Goal: Task Accomplishment & Management: Use online tool/utility

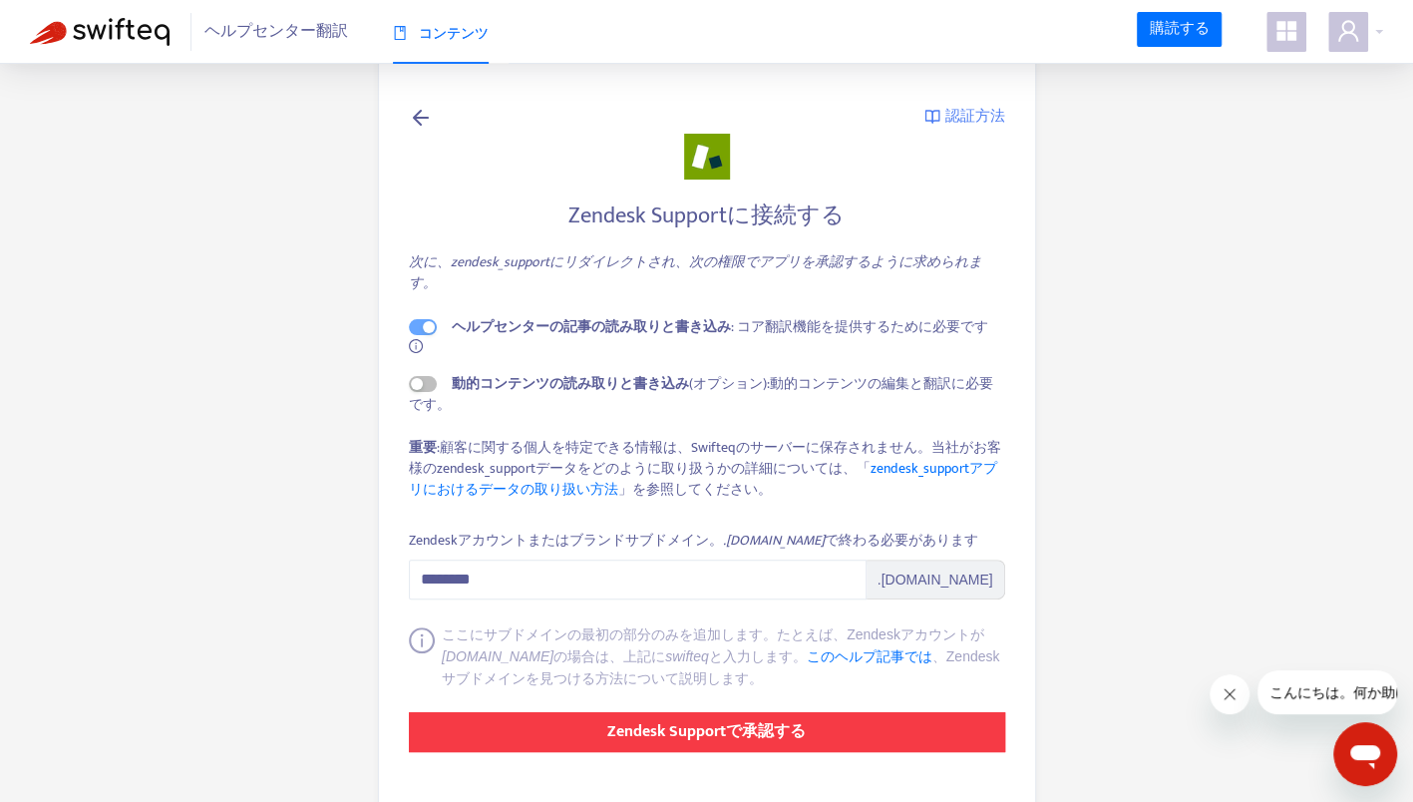
click at [696, 722] on strong "Zendesk Supportで承認する" at bounding box center [706, 731] width 198 height 27
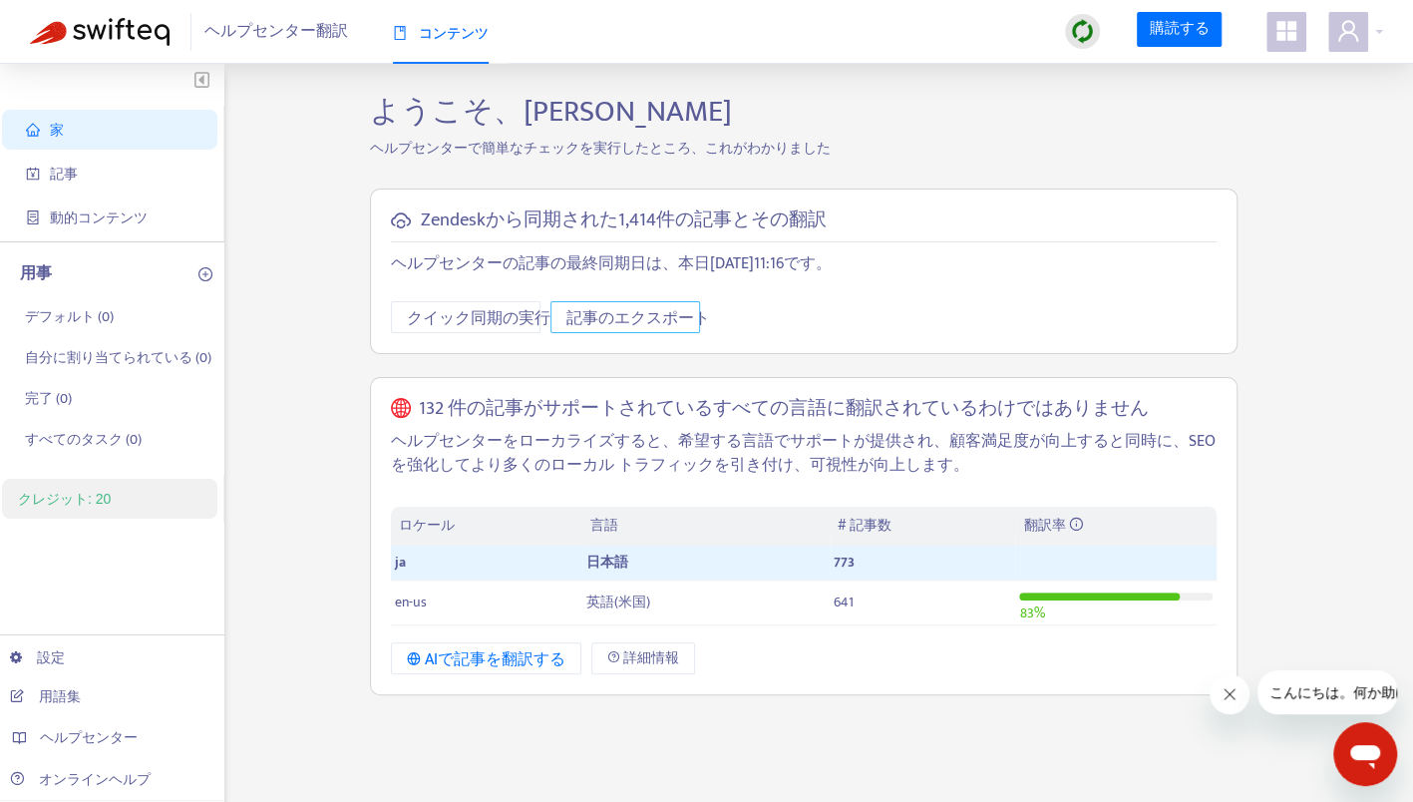
click at [664, 317] on span "記事のエクスポート" at bounding box center [638, 318] width 144 height 25
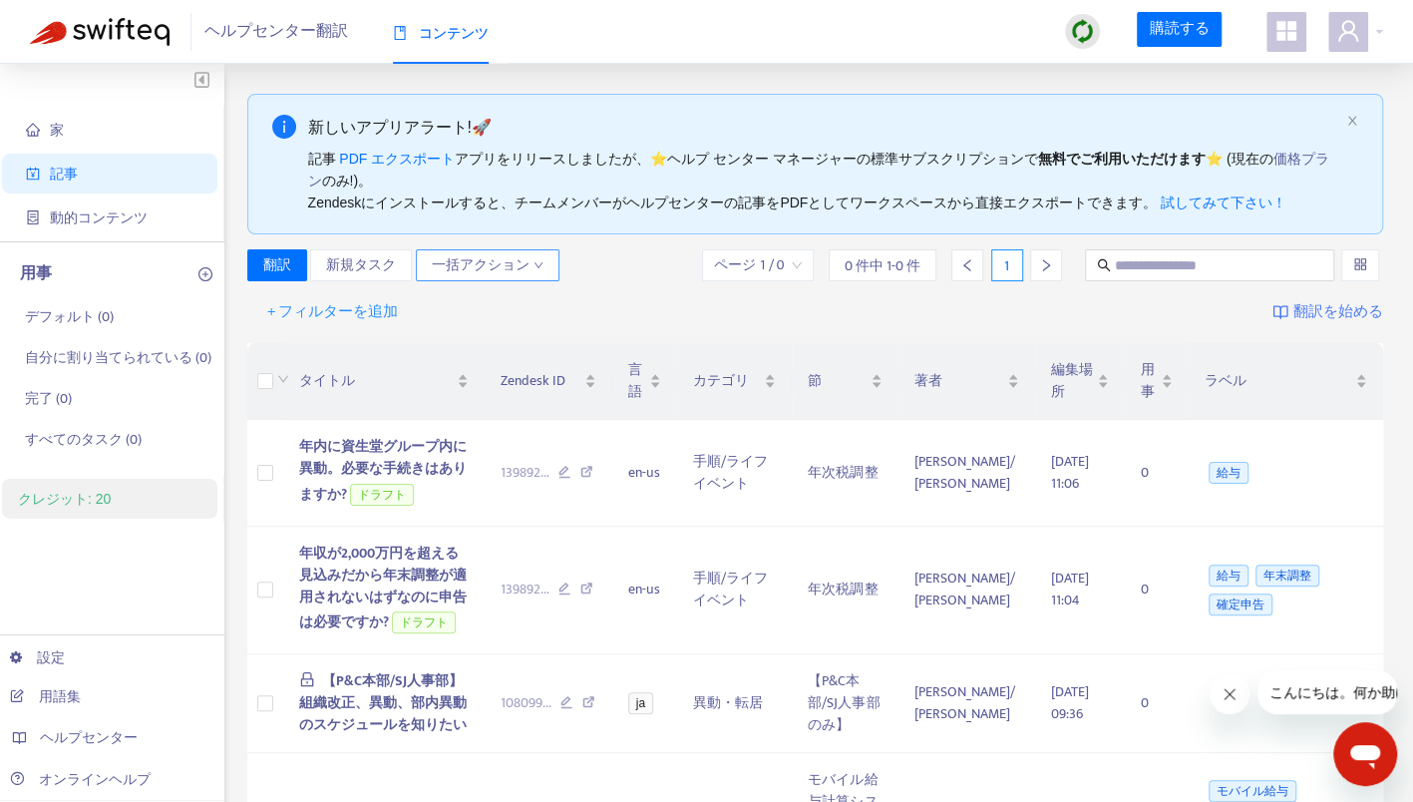
click at [541, 265] on button "一括アクション" at bounding box center [488, 265] width 144 height 32
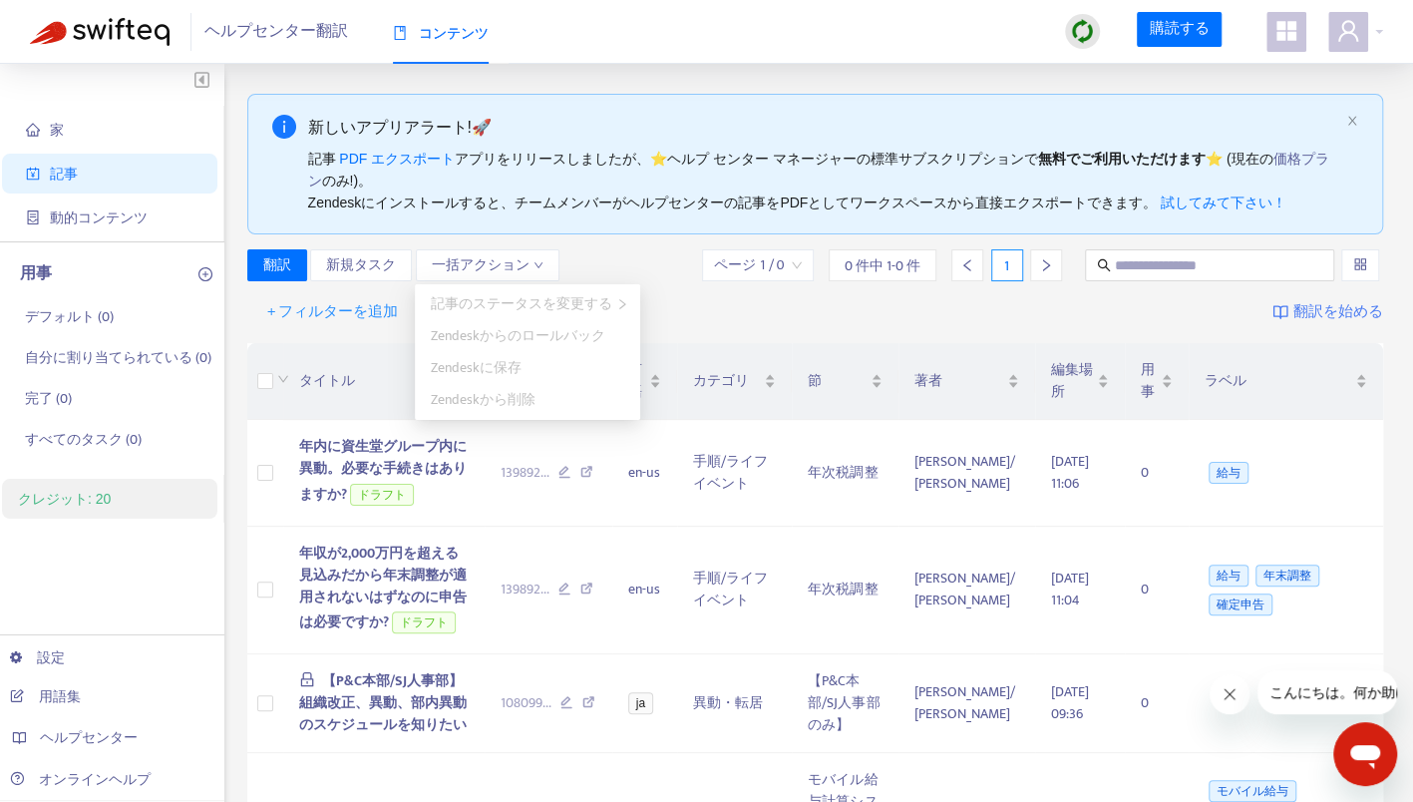
click at [635, 255] on div "翻訳 新規タスク 一括アクション ページ 1 / 0 0 件中 1-0 件 1" at bounding box center [815, 265] width 1137 height 32
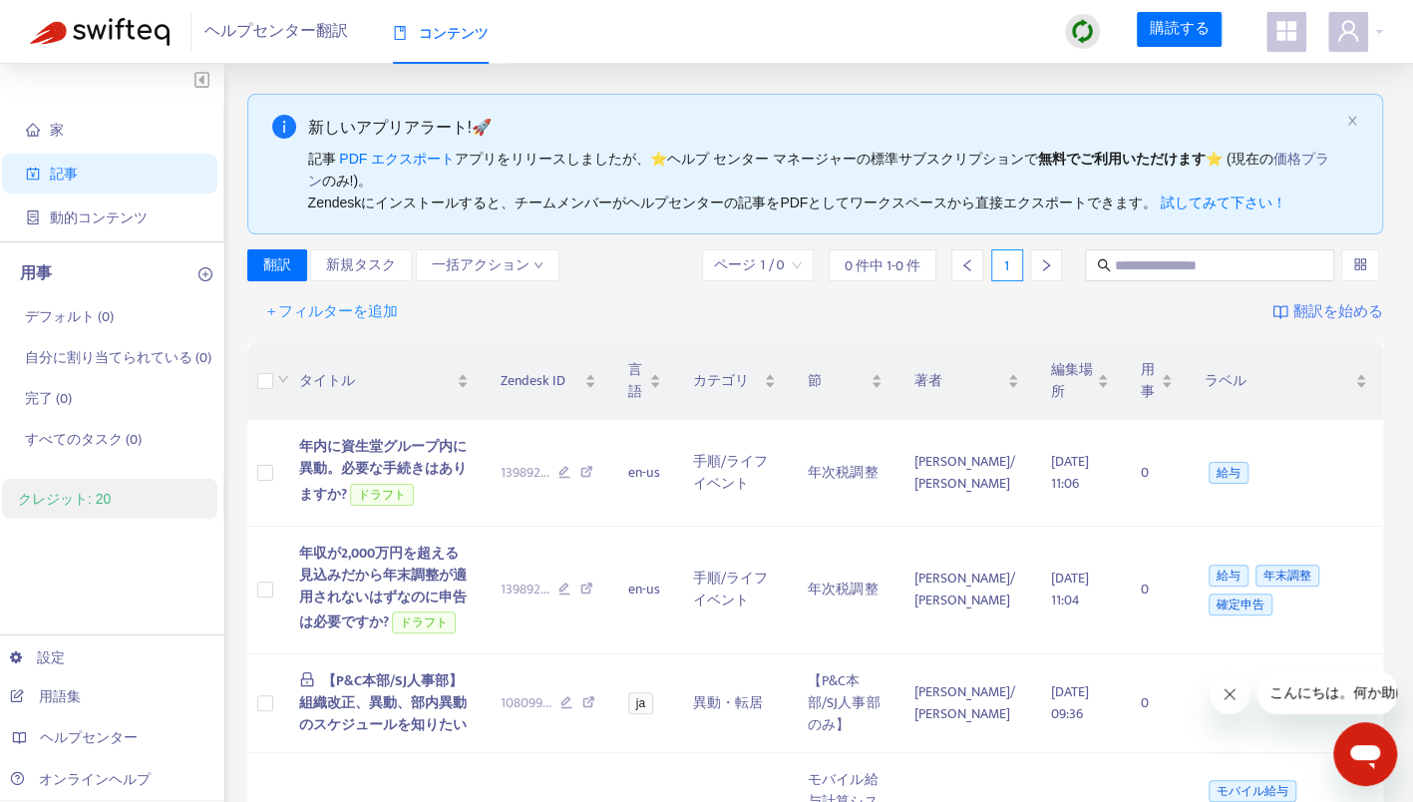
click at [1366, 271] on input "search" at bounding box center [1360, 265] width 14 height 30
